Goal: Task Accomplishment & Management: Manage account settings

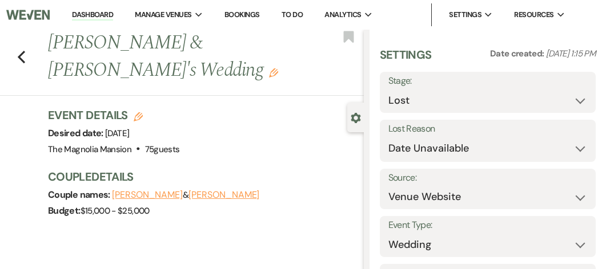
select select "8"
select select "5"
click at [21, 58] on use "button" at bounding box center [21, 57] width 7 height 13
select select "8"
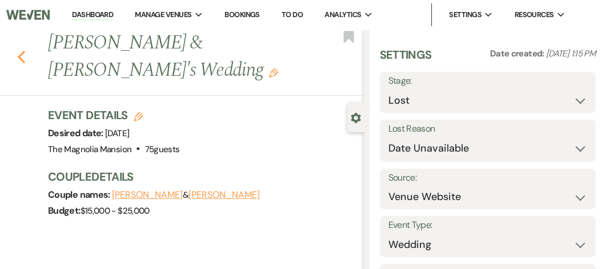
select select "6"
select select "8"
select select "6"
select select "8"
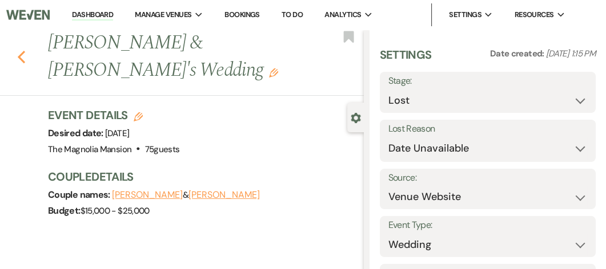
select select "8"
select select "6"
select select "8"
select select "6"
select select "8"
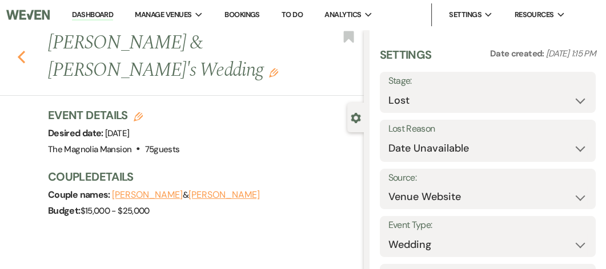
select select "6"
select select "8"
select select "1"
select select "8"
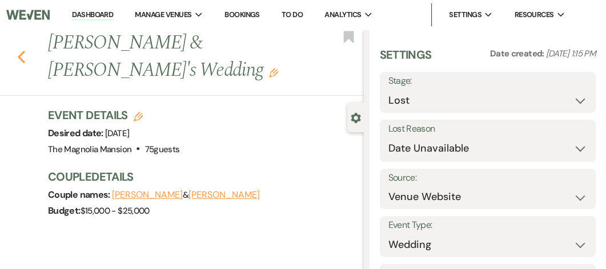
select select "8"
select select "6"
select select "8"
select select "5"
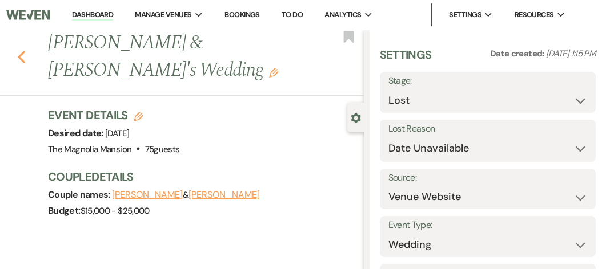
select select "8"
select select "6"
select select "8"
select select "6"
select select "8"
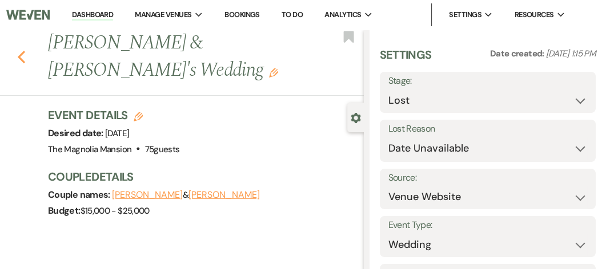
select select "8"
select select "7"
select select "8"
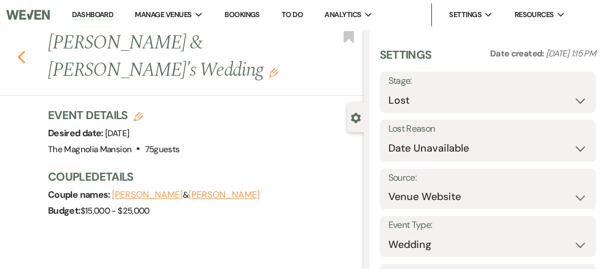
select select "6"
select select "8"
select select "6"
select select "8"
select select "6"
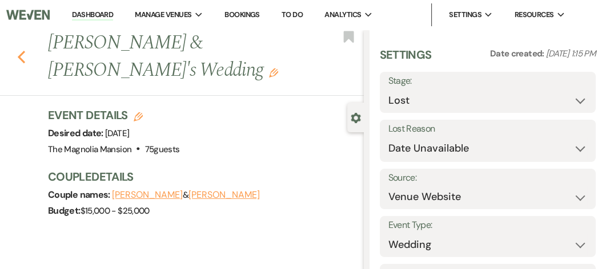
select select "8"
select select "1"
select select "8"
select select "6"
select select "8"
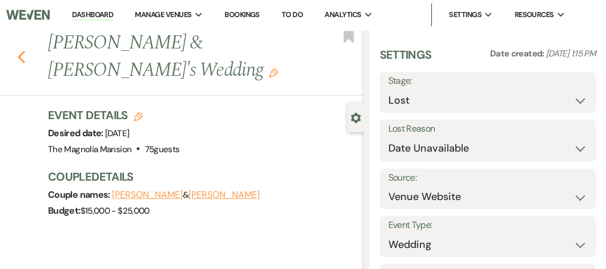
select select "8"
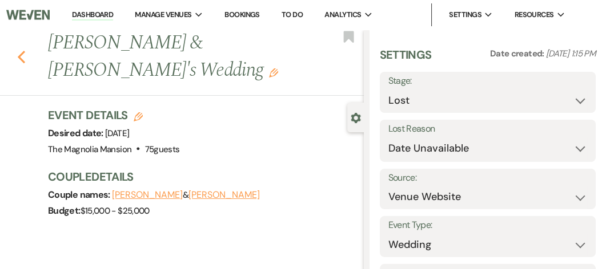
select select "6"
select select "8"
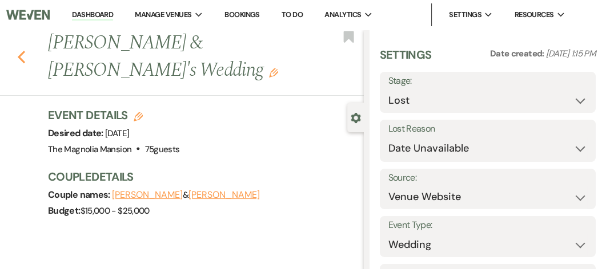
select select "8"
select select "5"
select select "8"
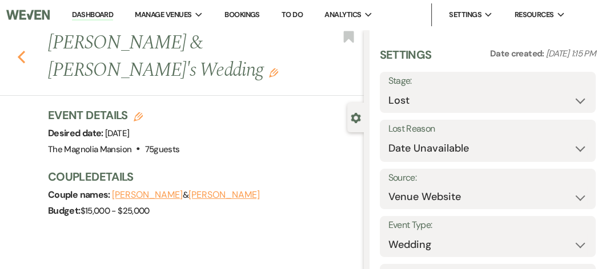
select select "8"
select select "6"
select select "8"
select select "6"
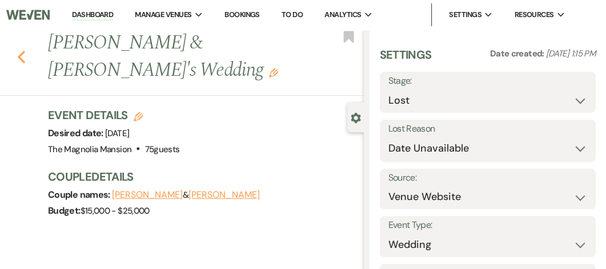
select select "8"
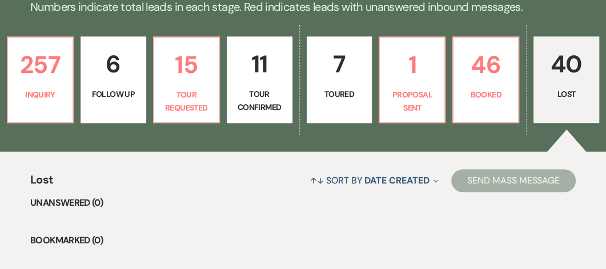
scroll to position [272, 0]
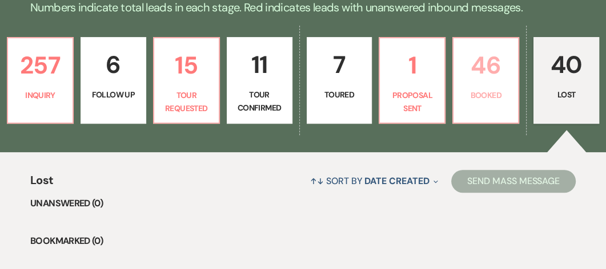
click at [498, 84] on p "46" at bounding box center [485, 65] width 51 height 38
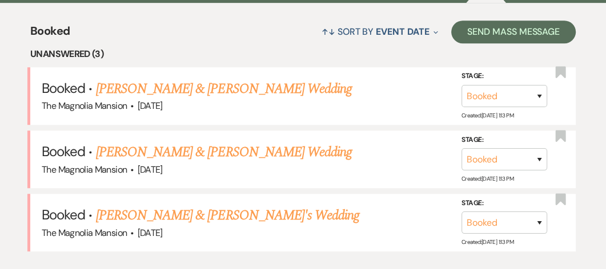
scroll to position [422, 0]
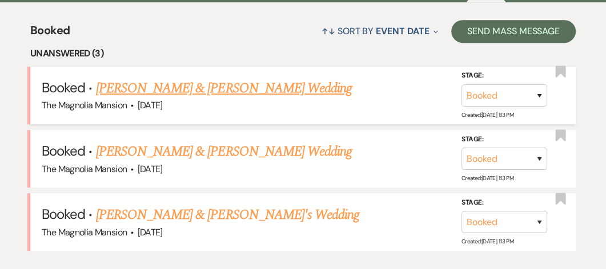
click at [140, 96] on link "[PERSON_NAME] & [PERSON_NAME] Wedding" at bounding box center [224, 88] width 256 height 21
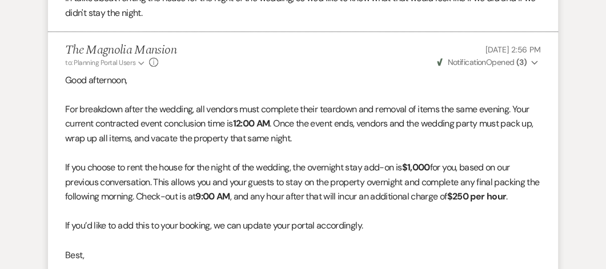
click at [151, 138] on p "For breakdown after the wedding, all vendors must complete their teardown and r…" at bounding box center [302, 124] width 475 height 44
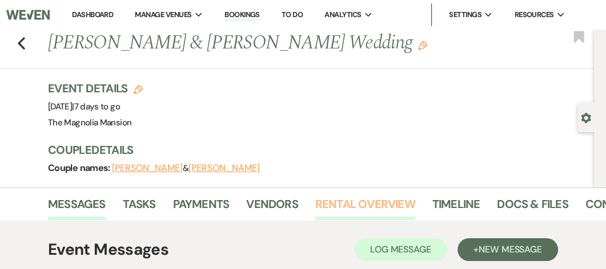
click at [368, 204] on link "Rental Overview" at bounding box center [365, 207] width 100 height 25
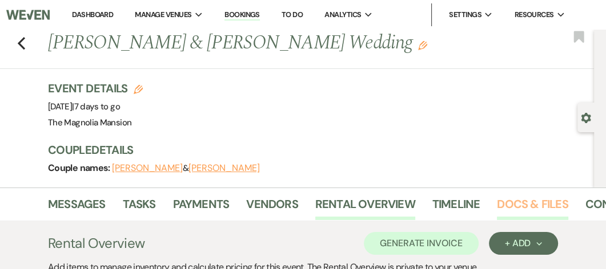
click at [527, 203] on link "Docs & Files" at bounding box center [532, 207] width 71 height 25
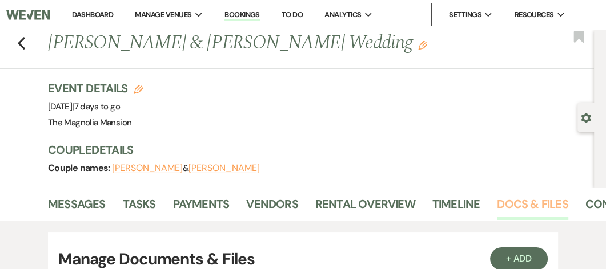
click at [527, 203] on link "Docs & Files" at bounding box center [532, 207] width 71 height 25
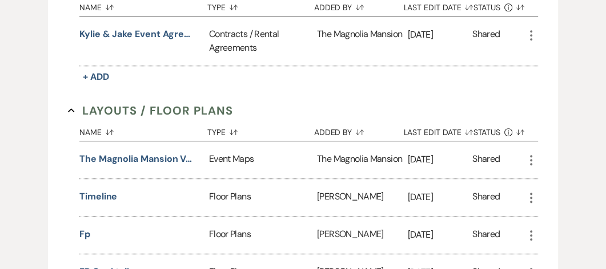
scroll to position [514, 0]
click at [138, 33] on button "Kylie & Jake Event Agreement" at bounding box center [136, 34] width 114 height 14
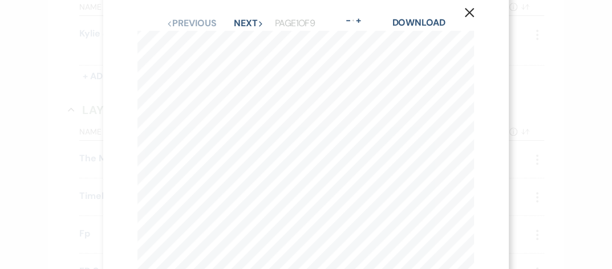
scroll to position [0, 0]
